Goal: Task Accomplishment & Management: Manage account settings

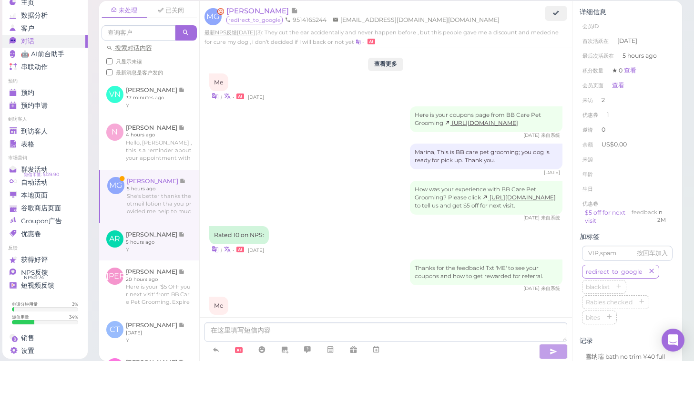
scroll to position [87, 0]
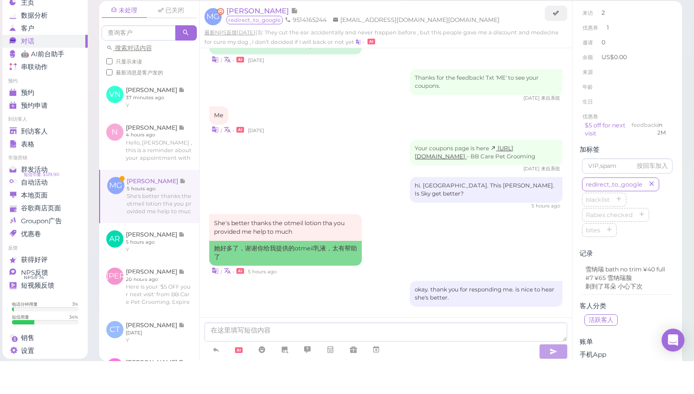
click at [132, 203] on link at bounding box center [149, 229] width 99 height 53
click at [24, 160] on span "到访客人" at bounding box center [34, 164] width 27 height 8
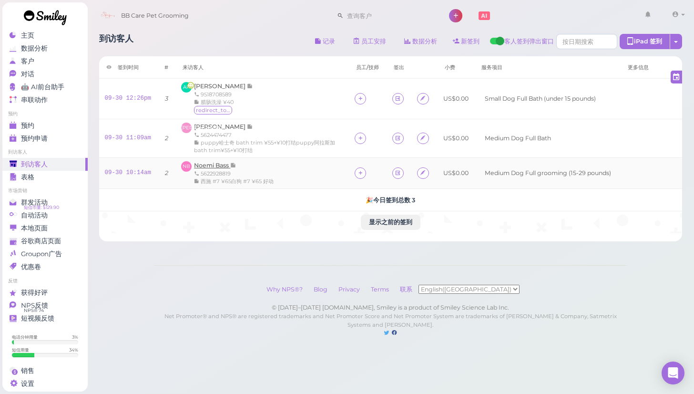
click at [215, 164] on span "Noemi Bass" at bounding box center [212, 165] width 36 height 7
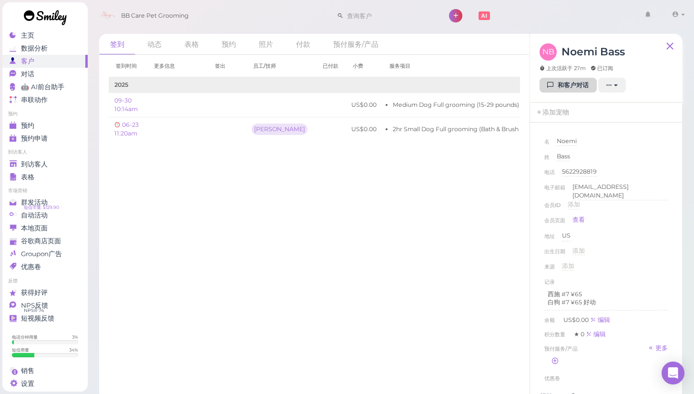
click at [568, 84] on link "和客户对话" at bounding box center [568, 85] width 57 height 15
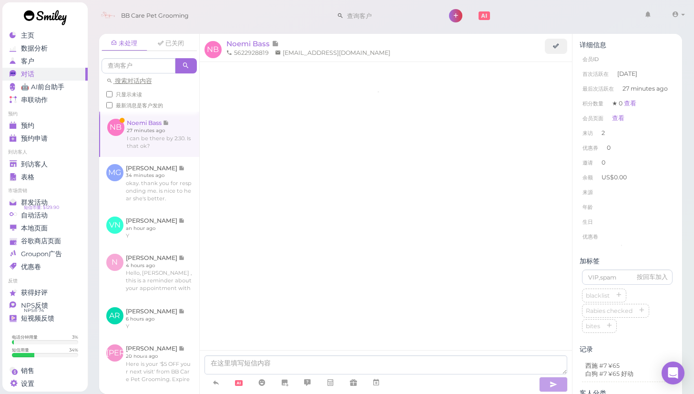
scroll to position [96, 0]
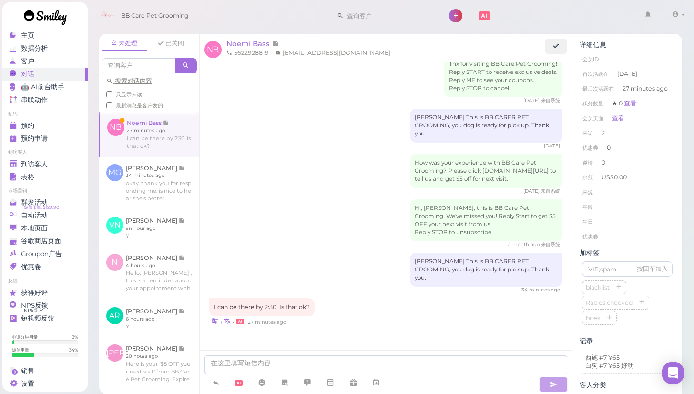
click at [322, 352] on div at bounding box center [386, 372] width 373 height 44
click at [331, 307] on div "I can be there by 2:30. Is that ok? | • 27 minutes ago" at bounding box center [386, 312] width 354 height 28
click at [339, 248] on div "a month ago 来自系统" at bounding box center [386, 244] width 354 height 7
click at [624, 207] on li "年龄" at bounding box center [627, 206] width 95 height 15
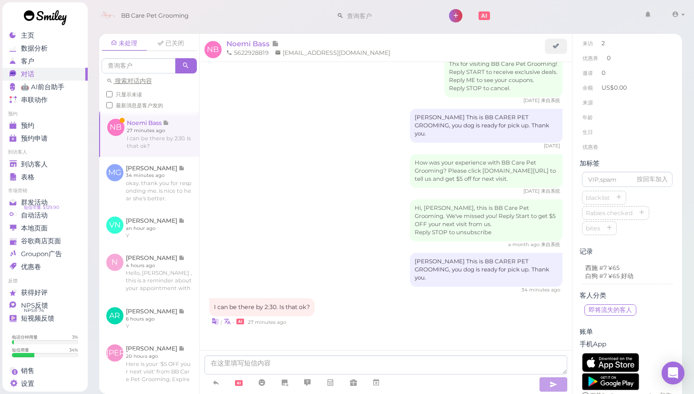
scroll to position [97, 0]
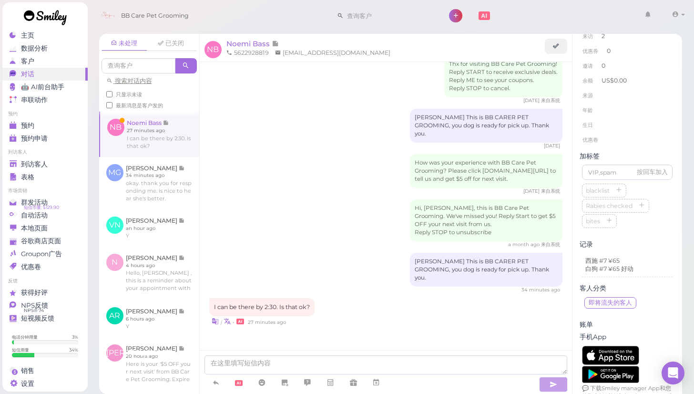
click at [688, 207] on div "未处理 已关闭 搜索对话内容 只显示未读 最新消息是客户发的 NB [PERSON_NAME] MG" at bounding box center [390, 210] width 607 height 367
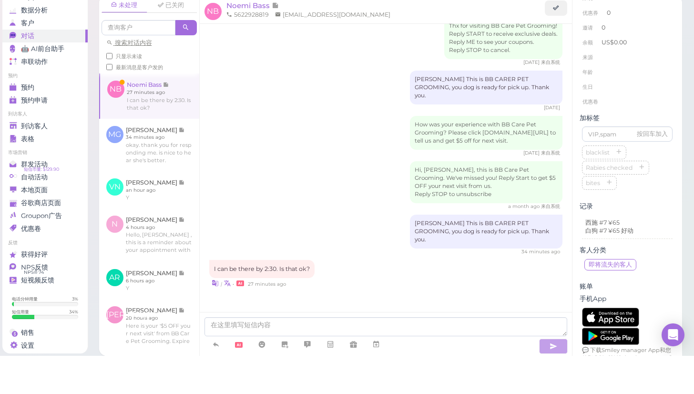
scroll to position [5, 0]
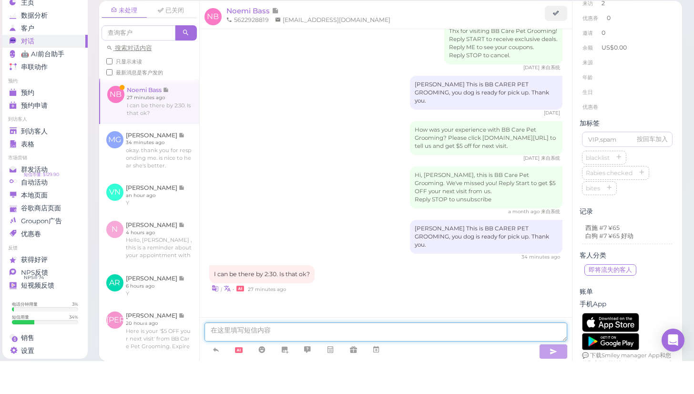
click at [467, 355] on textarea at bounding box center [386, 364] width 363 height 19
type textarea "okay. no worries"
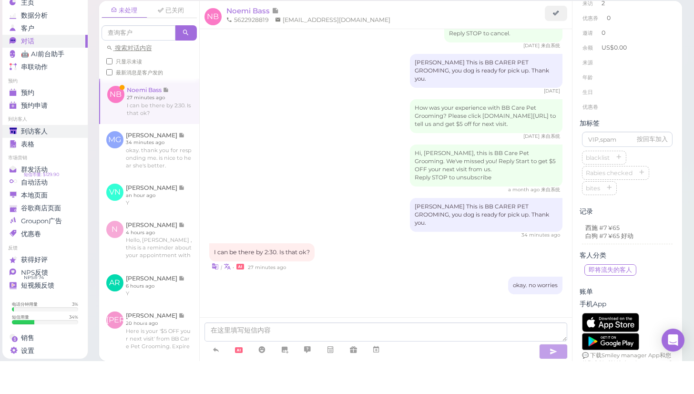
click at [67, 160] on div "到访客人" at bounding box center [44, 164] width 69 height 8
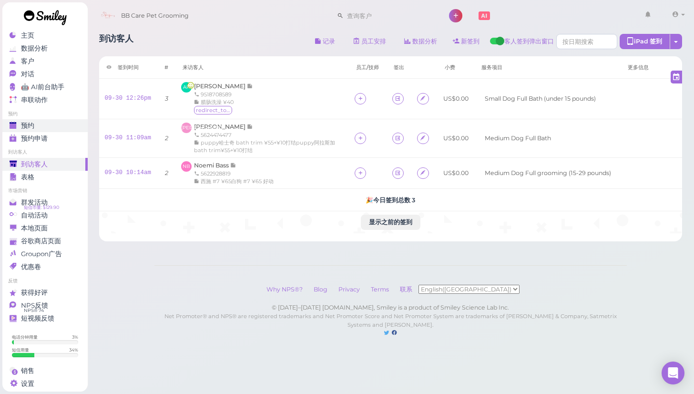
click at [45, 119] on link "预约" at bounding box center [44, 125] width 85 height 13
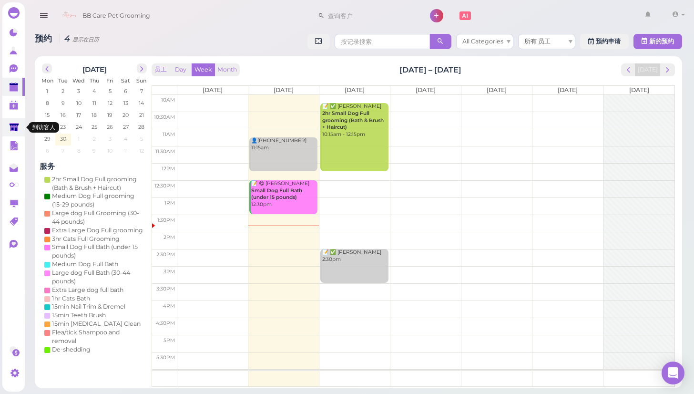
click at [13, 128] on icon at bounding box center [14, 127] width 9 height 7
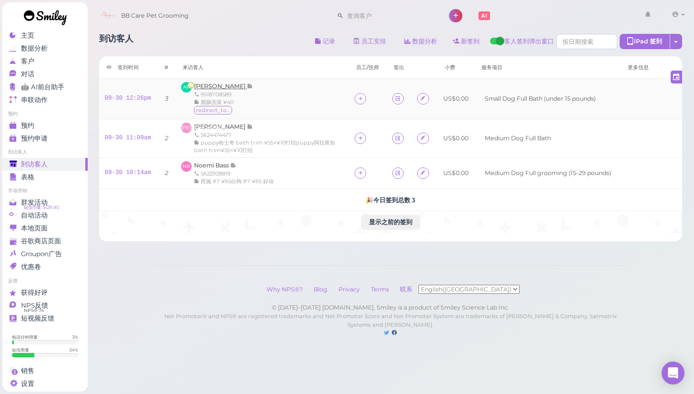
click at [220, 86] on span "[PERSON_NAME]" at bounding box center [220, 85] width 53 height 7
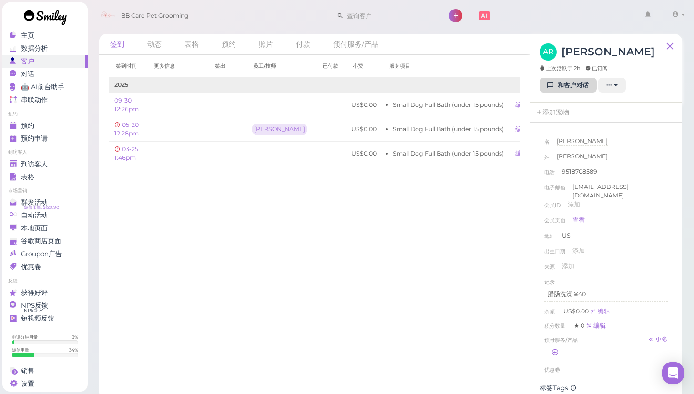
click at [560, 89] on link "和客户对话" at bounding box center [568, 85] width 57 height 15
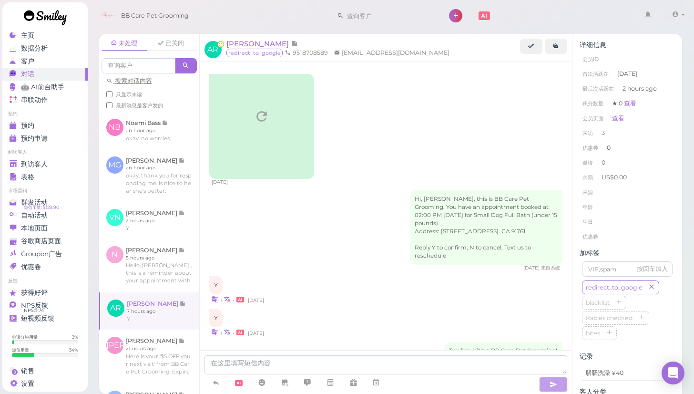
scroll to position [1147, 0]
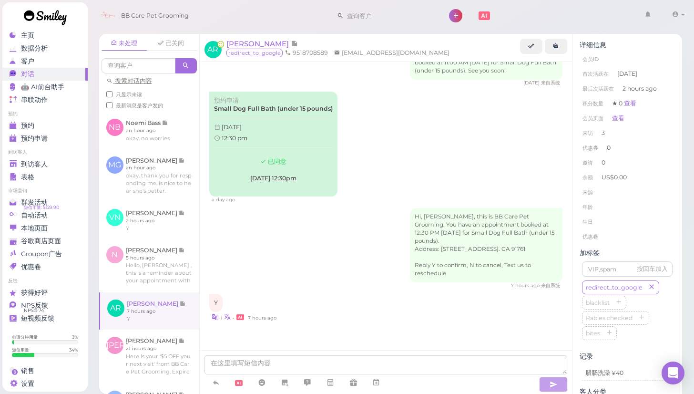
click at [686, 290] on div "未处理 已关闭 搜索对话内容 只显示未读 最新消息是客户发的 NB [PERSON_NAME] an hour ago MG" at bounding box center [390, 210] width 607 height 367
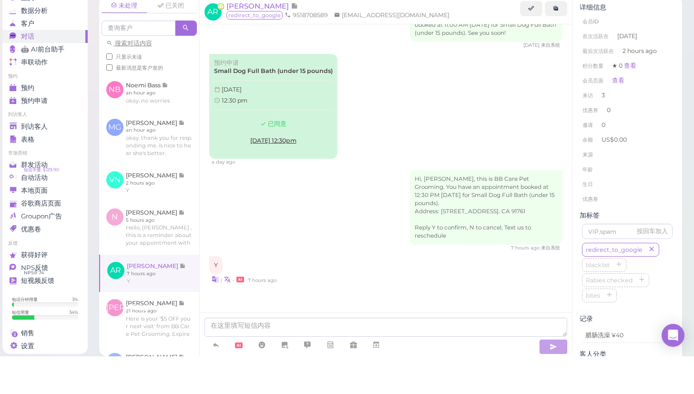
scroll to position [5, 0]
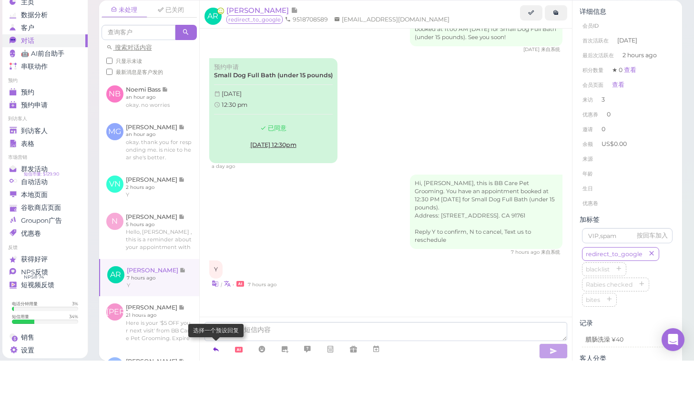
click at [216, 378] on icon at bounding box center [216, 383] width 8 height 10
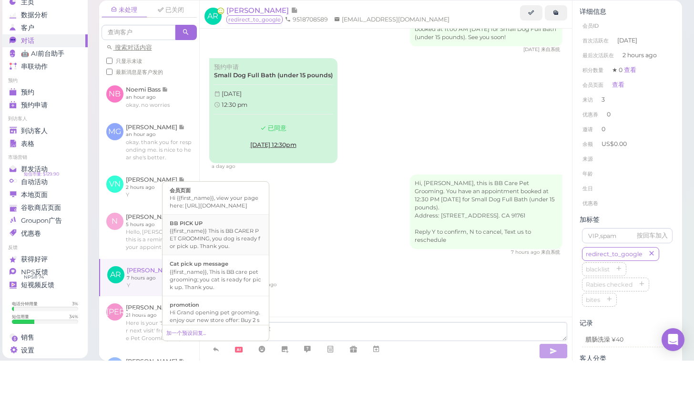
click at [233, 260] on div "{{first_name}} This is BB CARER PET GROOMING, you dog is ready for pick up. Tha…" at bounding box center [216, 271] width 92 height 23
type textarea "{{first_name}} This is BB CARER PET GROOMING, you dog is ready for pick up. Tha…"
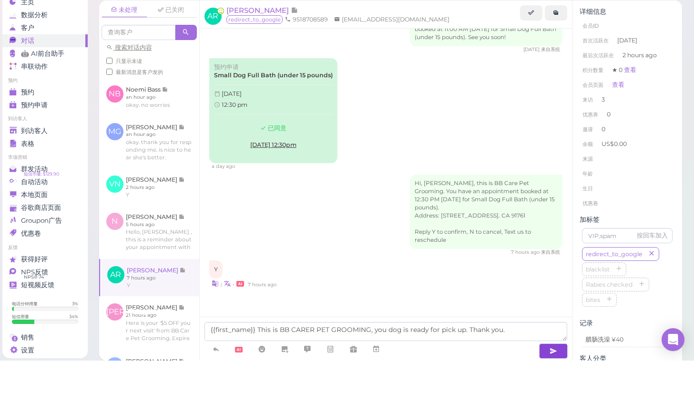
click at [549, 377] on button "button" at bounding box center [553, 384] width 29 height 15
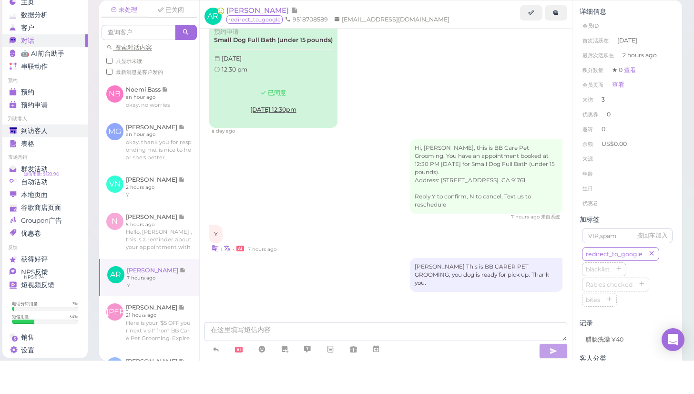
click at [51, 160] on div "到访客人" at bounding box center [44, 164] width 69 height 8
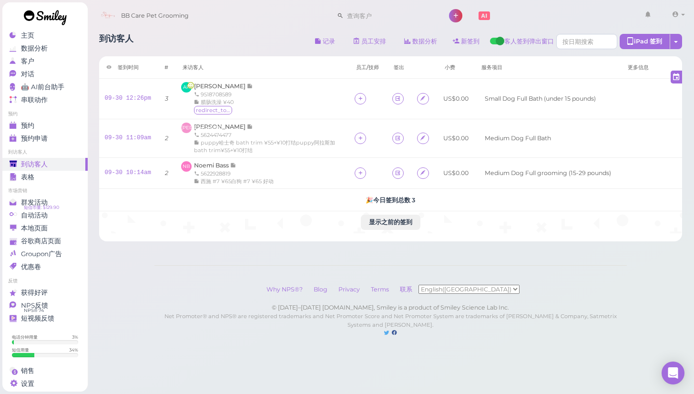
click at [52, 33] on link at bounding box center [45, 18] width 86 height 33
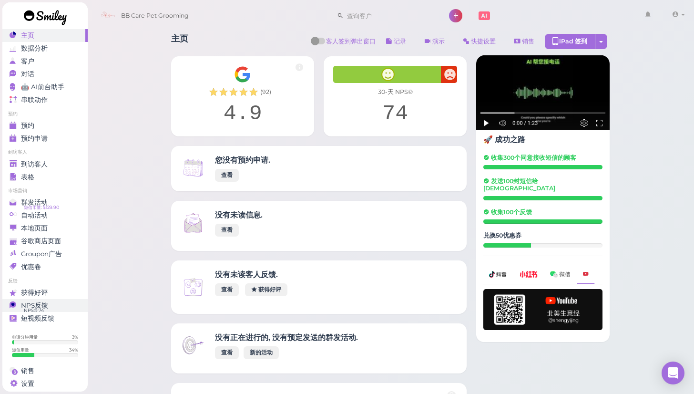
click at [51, 307] on div "NPS反馈" at bounding box center [44, 305] width 69 height 8
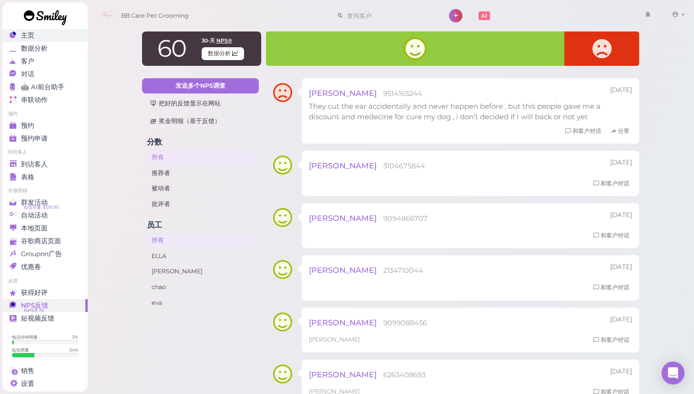
click at [50, 37] on div "主页" at bounding box center [44, 35] width 69 height 8
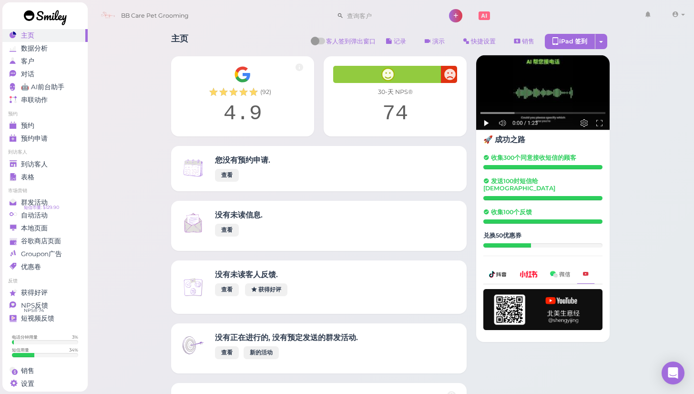
click at [51, 29] on link at bounding box center [45, 18] width 86 height 33
click at [60, 40] on link "主页" at bounding box center [44, 35] width 85 height 13
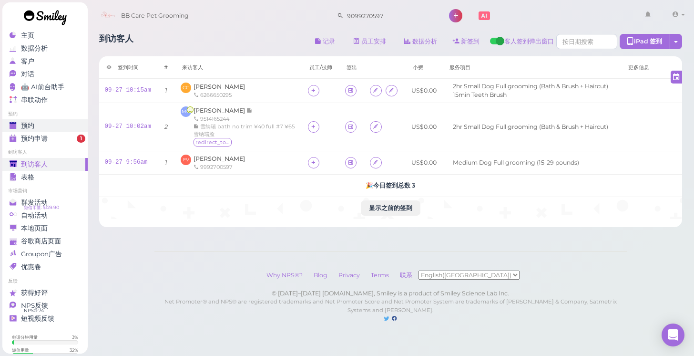
scroll to position [36, 0]
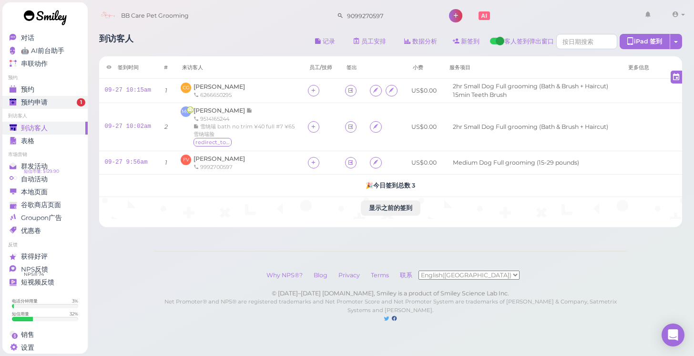
click at [53, 103] on div "预约申请" at bounding box center [44, 102] width 69 height 8
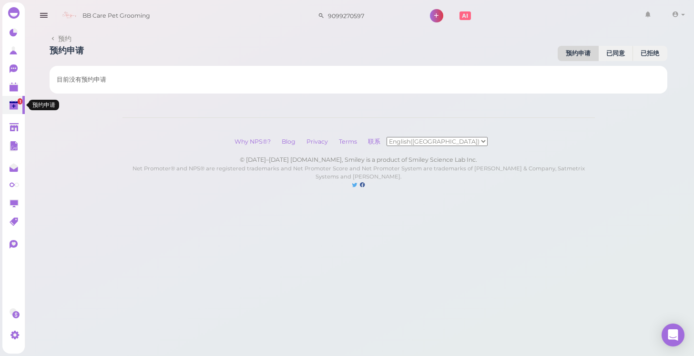
click at [12, 102] on polygon at bounding box center [14, 103] width 9 height 2
click at [15, 126] on polygon at bounding box center [14, 127] width 9 height 8
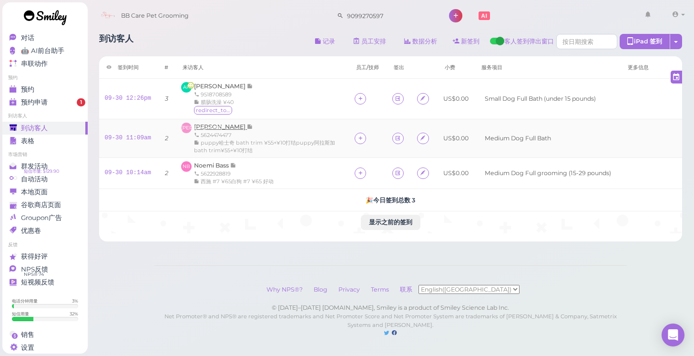
click at [224, 124] on span "[PERSON_NAME]" at bounding box center [220, 126] width 53 height 7
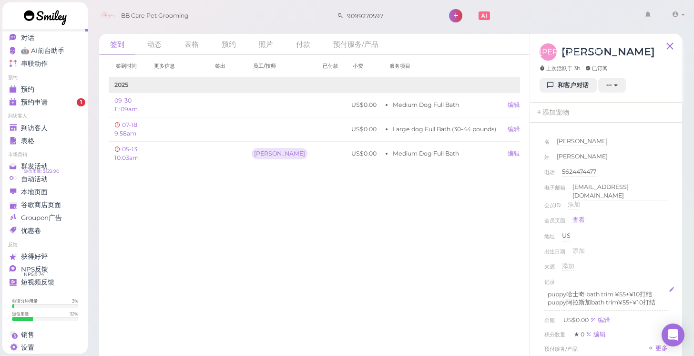
click at [655, 298] on p "puppy阿拉斯加bath trim¥55+¥10打结" at bounding box center [606, 302] width 117 height 9
click at [653, 254] on div "出生日期 添加" at bounding box center [605, 253] width 123 height 15
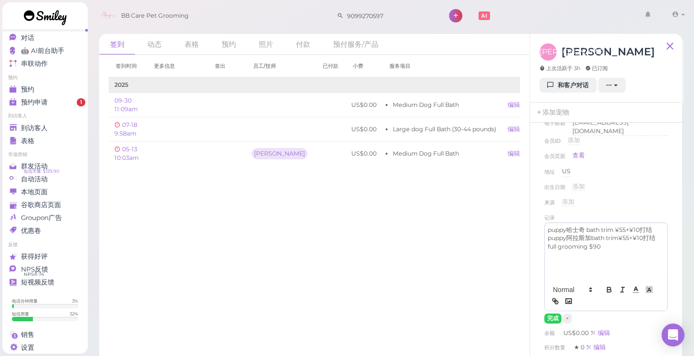
scroll to position [65, 0]
click at [551, 313] on button "完成" at bounding box center [552, 318] width 17 height 10
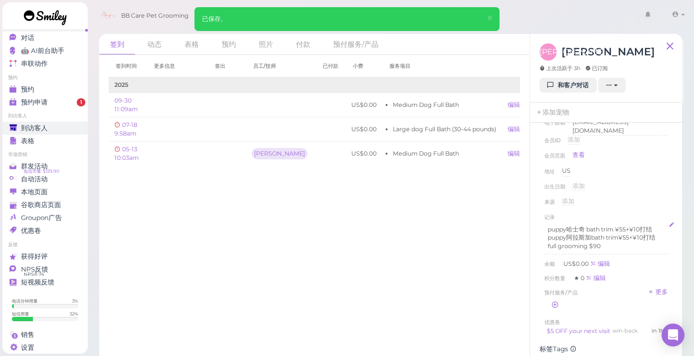
click at [37, 129] on span "到访客人" at bounding box center [34, 128] width 27 height 8
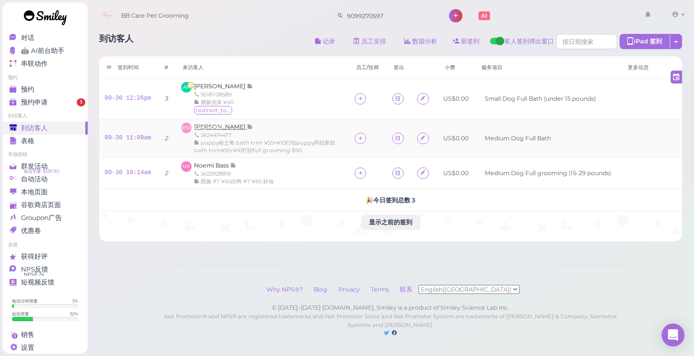
click at [211, 128] on span "[PERSON_NAME]" at bounding box center [220, 126] width 53 height 7
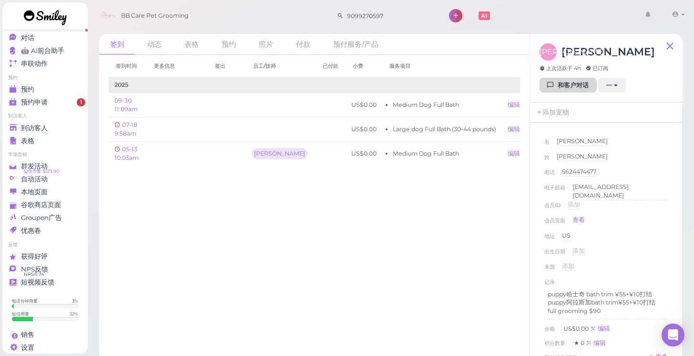
click at [565, 85] on link "和客户对话" at bounding box center [568, 85] width 57 height 15
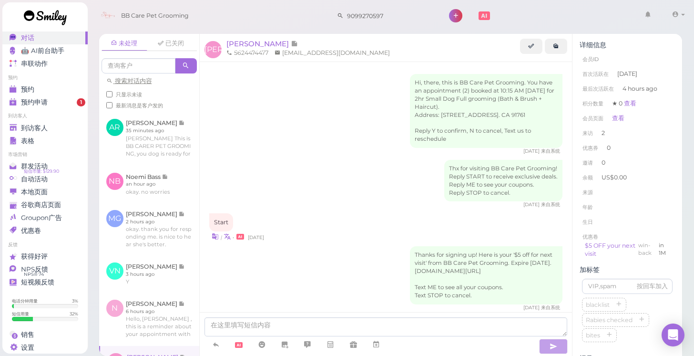
scroll to position [560, 0]
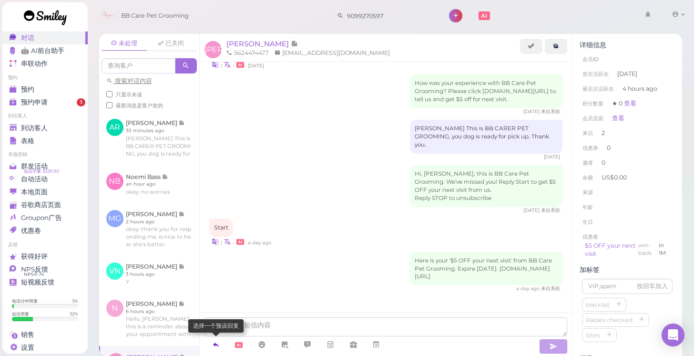
click at [215, 345] on icon at bounding box center [216, 344] width 8 height 10
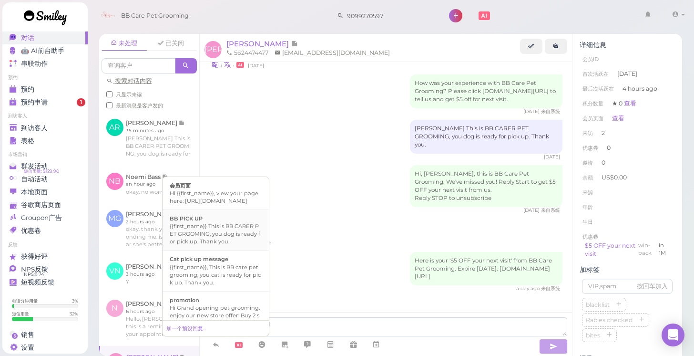
click at [223, 230] on div "{{first_name}} This is BB CARER PET GROOMING, you dog is ready for pick up. Tha…" at bounding box center [216, 233] width 92 height 23
type textarea "{{first_name}} This is BB CARER PET GROOMING, you dog is ready for pick up. Tha…"
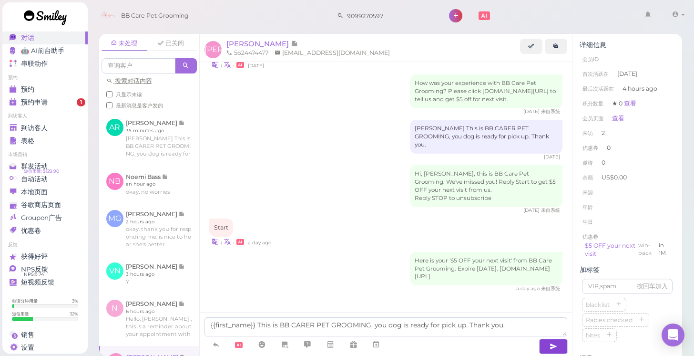
click at [552, 349] on icon "button" at bounding box center [554, 346] width 8 height 10
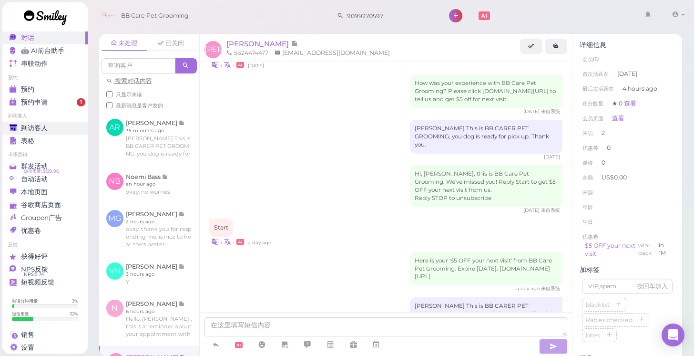
scroll to position [590, 0]
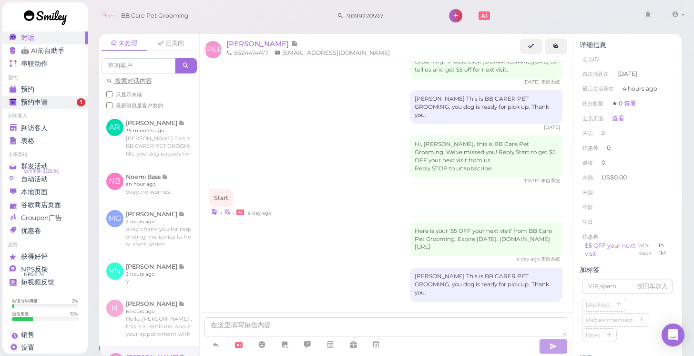
click at [43, 106] on link "预约申请 1" at bounding box center [44, 102] width 85 height 13
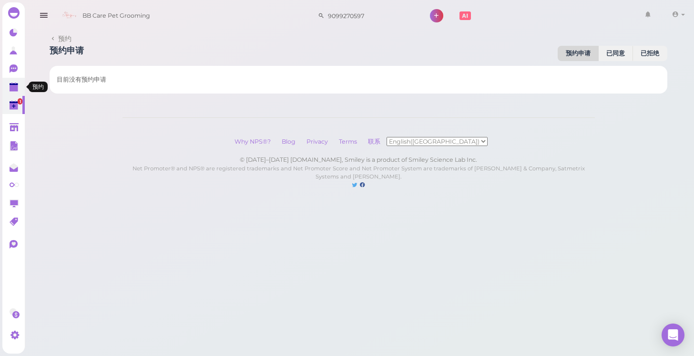
click at [16, 84] on polygon at bounding box center [14, 84] width 9 height 2
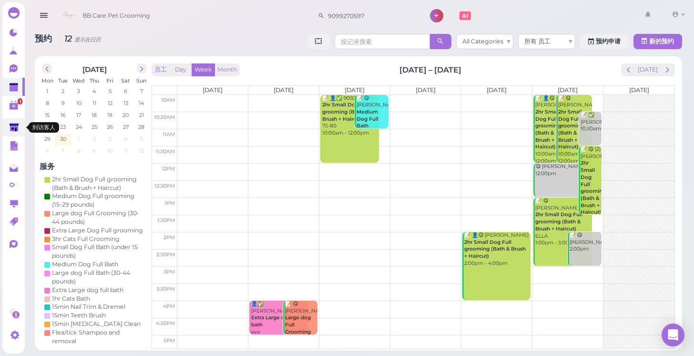
click at [16, 123] on icon at bounding box center [15, 128] width 10 height 10
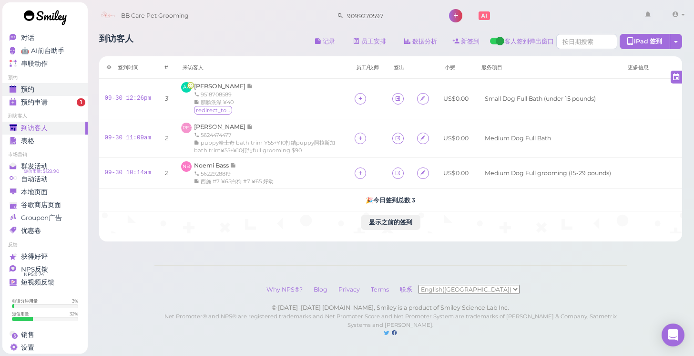
click at [29, 93] on span "预约" at bounding box center [27, 89] width 13 height 8
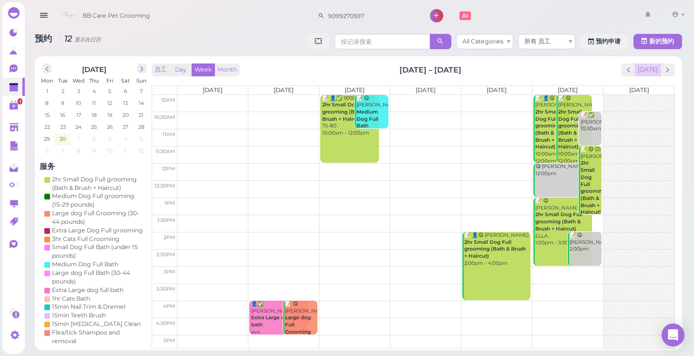
click at [645, 68] on button "[DATE]" at bounding box center [648, 69] width 26 height 13
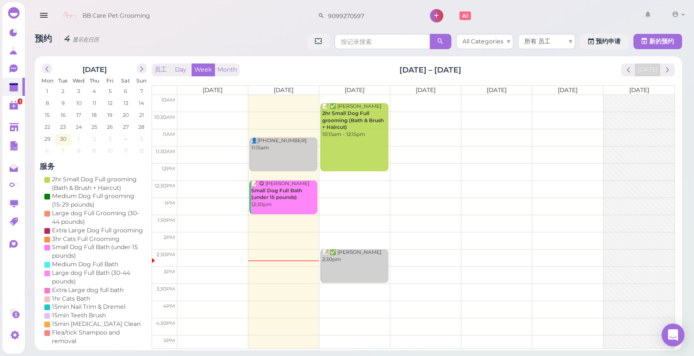
click at [564, 102] on td at bounding box center [425, 103] width 497 height 17
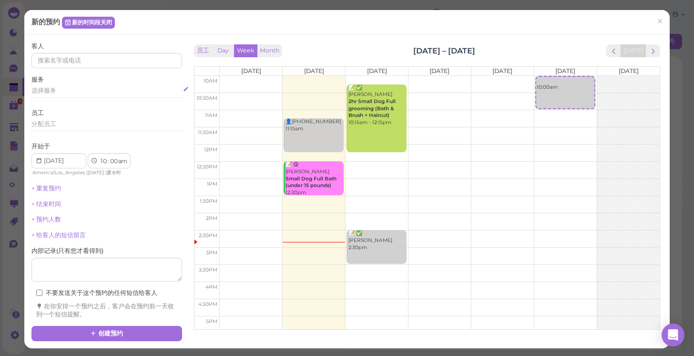
click at [52, 89] on span "选择服务" at bounding box center [43, 90] width 25 height 7
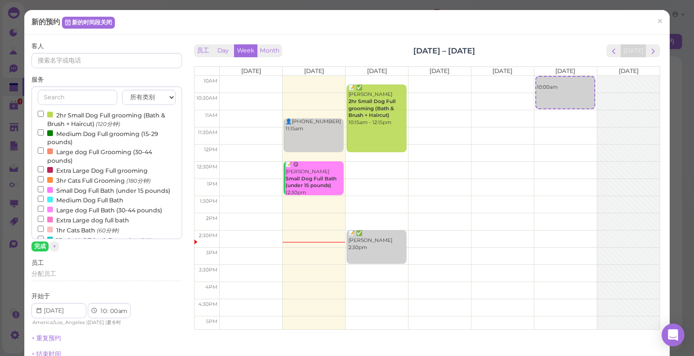
click at [41, 113] on input "2hr Small Dog Full grooming (Bath & Brush + Haircut) (120分钟)" at bounding box center [41, 114] width 6 height 6
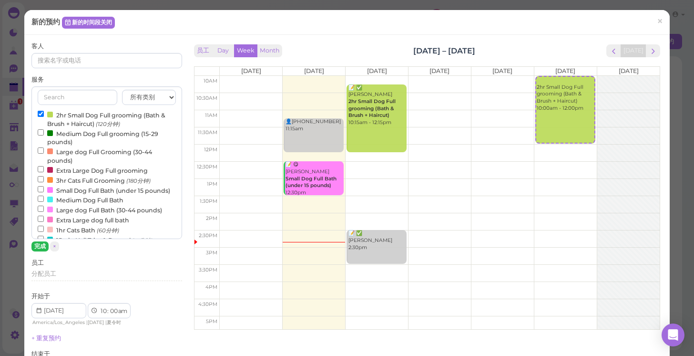
click at [40, 244] on button "完成" at bounding box center [39, 246] width 17 height 10
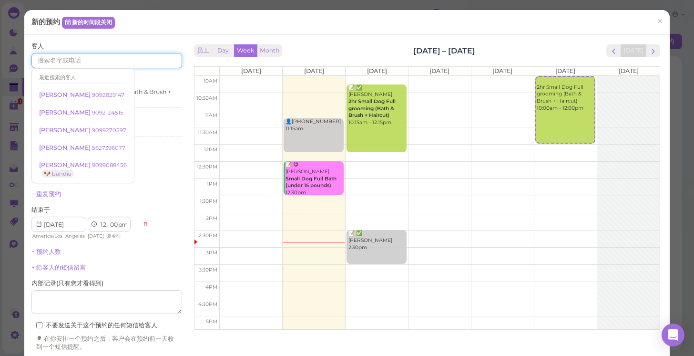
click at [56, 62] on input at bounding box center [106, 60] width 151 height 15
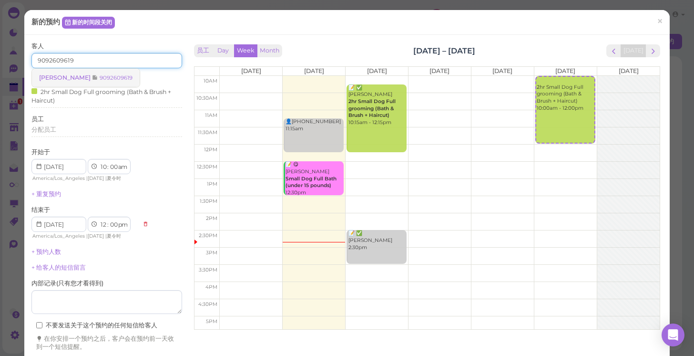
type input "9092609619"
click at [53, 82] on link "camille aquino 9092609619" at bounding box center [86, 78] width 108 height 18
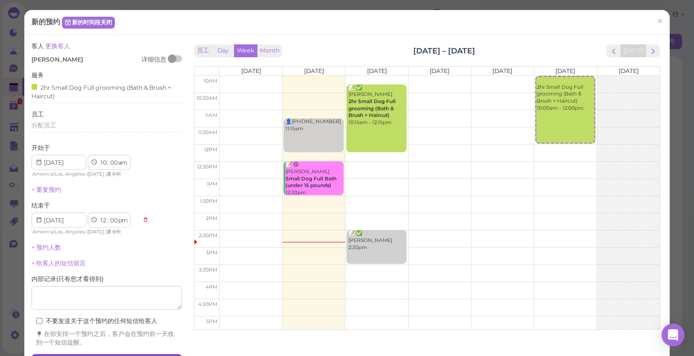
click at [136, 354] on button "创建预约" at bounding box center [106, 361] width 151 height 15
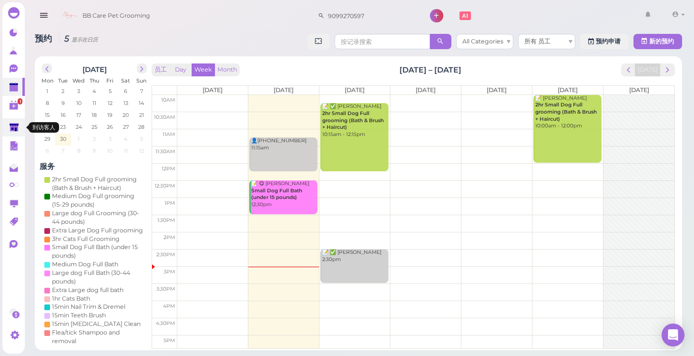
click at [12, 128] on icon at bounding box center [14, 127] width 9 height 7
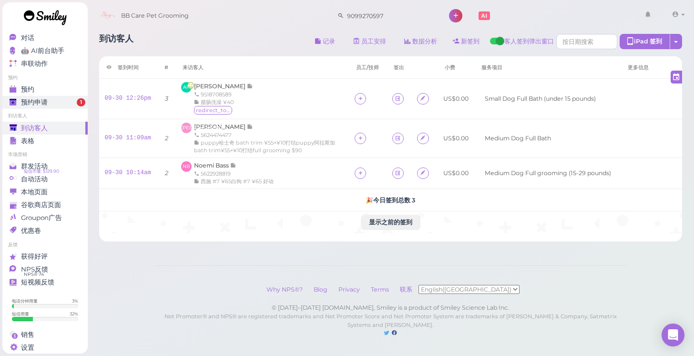
click at [57, 98] on div "预约申请" at bounding box center [44, 102] width 69 height 8
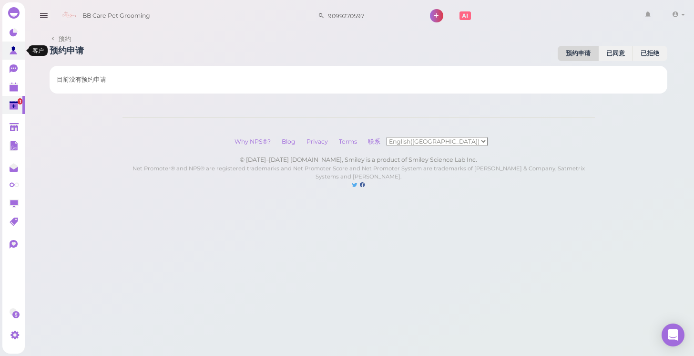
click at [15, 45] on link at bounding box center [13, 50] width 22 height 18
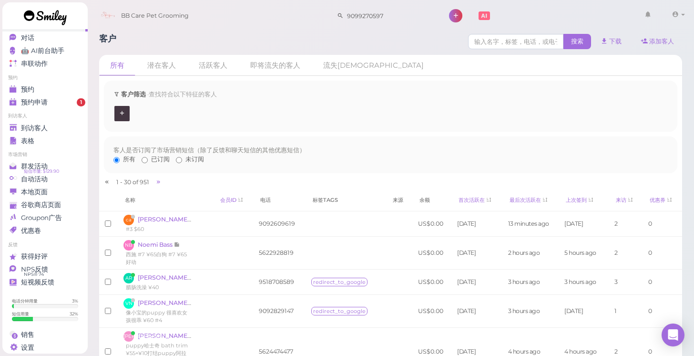
click at [58, 31] on link at bounding box center [45, 18] width 86 height 33
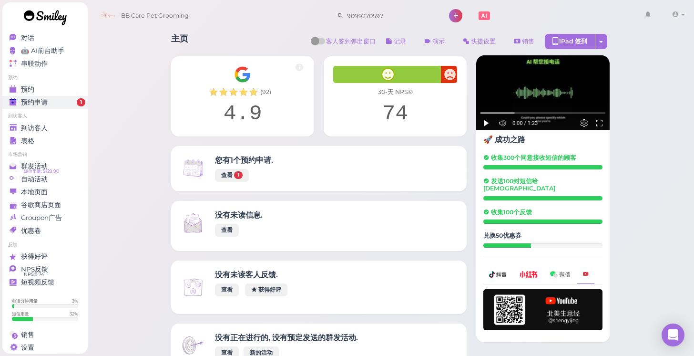
click at [31, 97] on link "预约申请 1" at bounding box center [44, 102] width 85 height 13
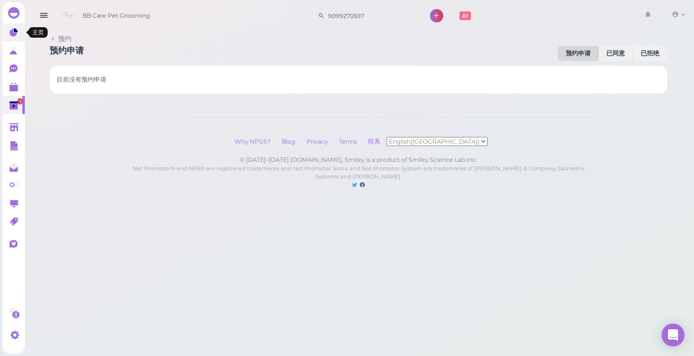
click at [20, 40] on link at bounding box center [13, 32] width 22 height 18
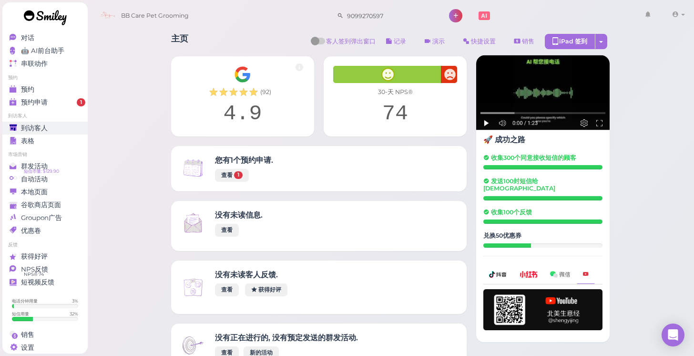
click at [55, 124] on div "到访客人" at bounding box center [44, 128] width 69 height 8
